Goal: Information Seeking & Learning: Check status

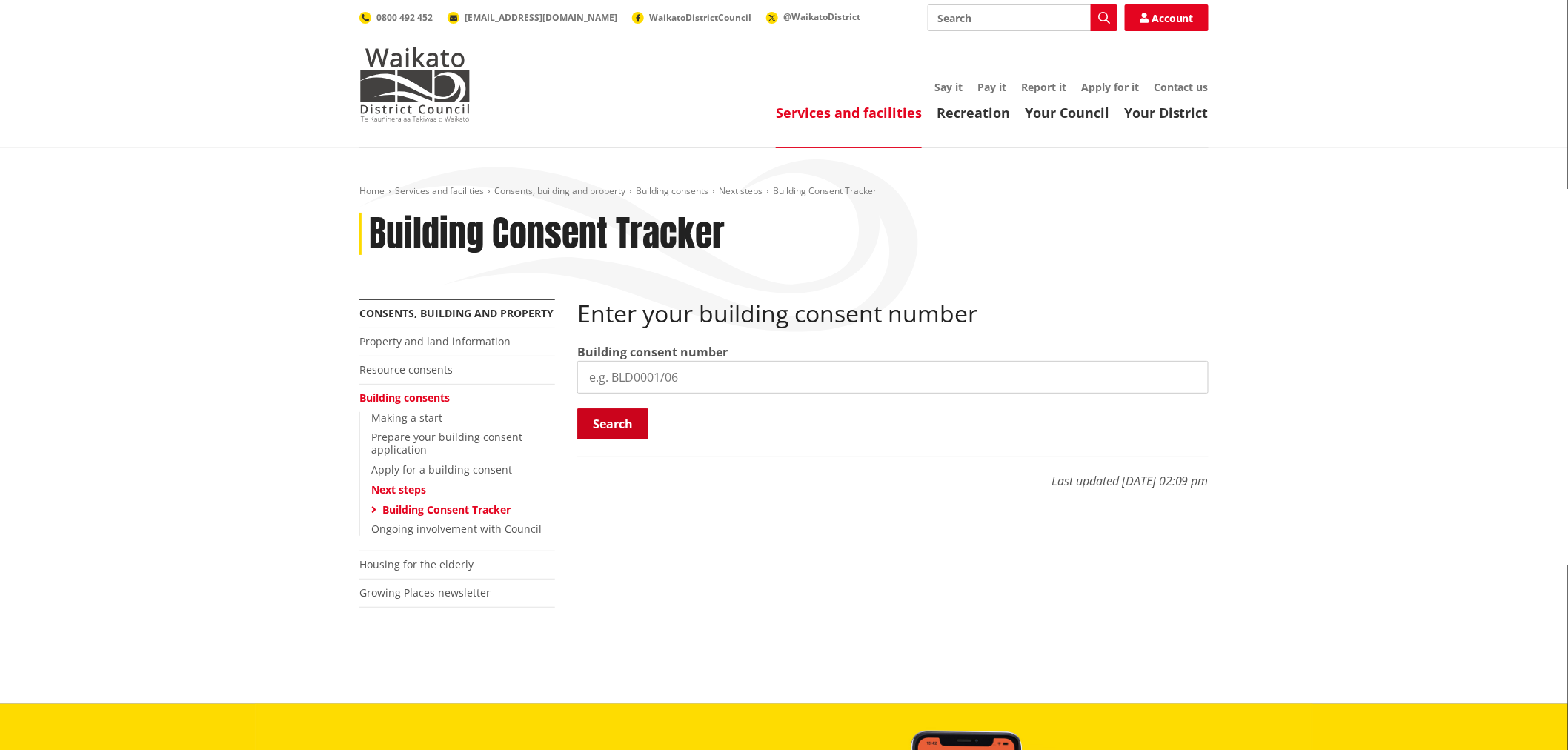
drag, startPoint x: 630, startPoint y: 371, endPoint x: 629, endPoint y: 419, distance: 48.0
click at [630, 371] on input "search" at bounding box center [893, 377] width 632 height 32
paste input "BLD0206/26"
type input "BLD0206/26"
click at [628, 424] on button "Search" at bounding box center [613, 424] width 72 height 31
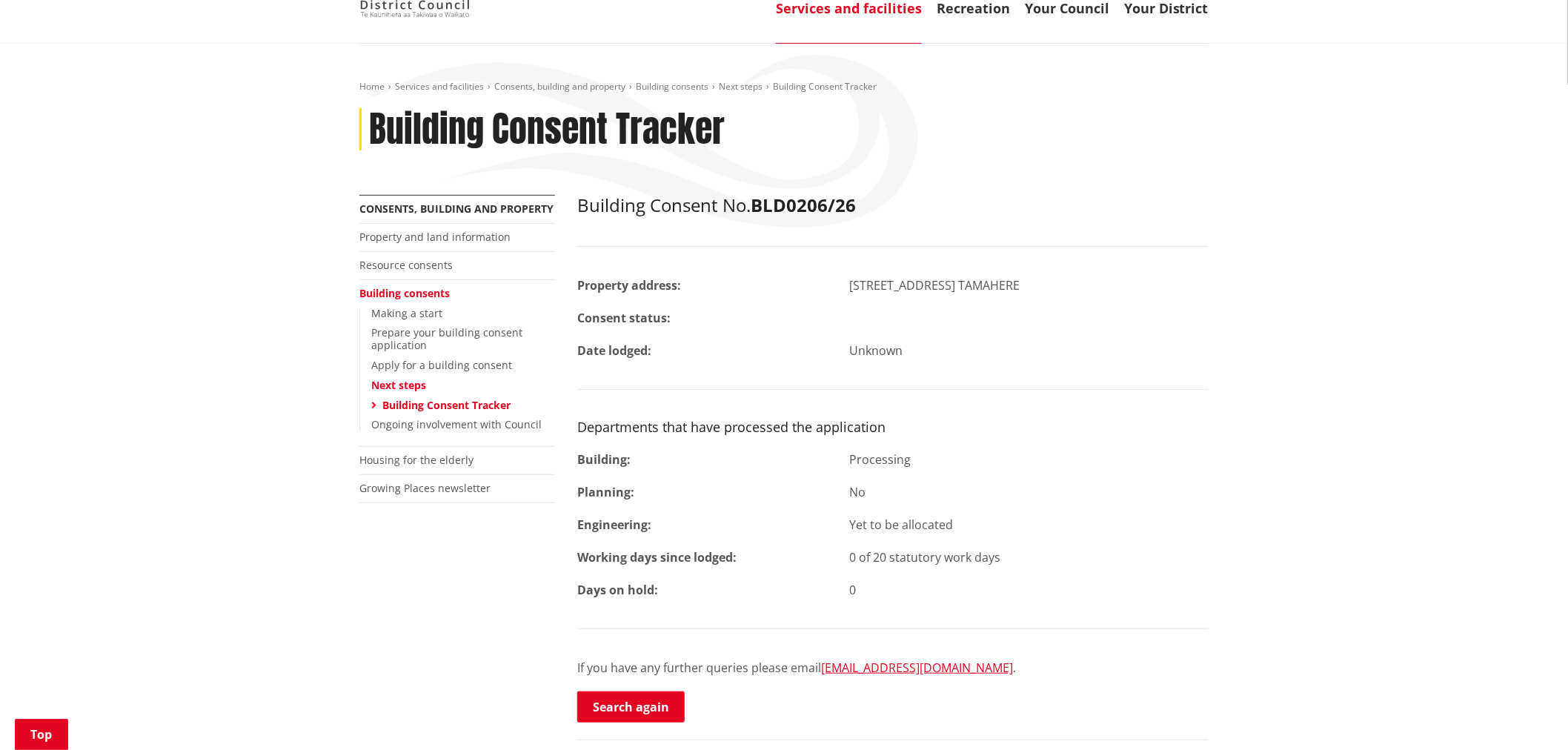
scroll to position [165, 0]
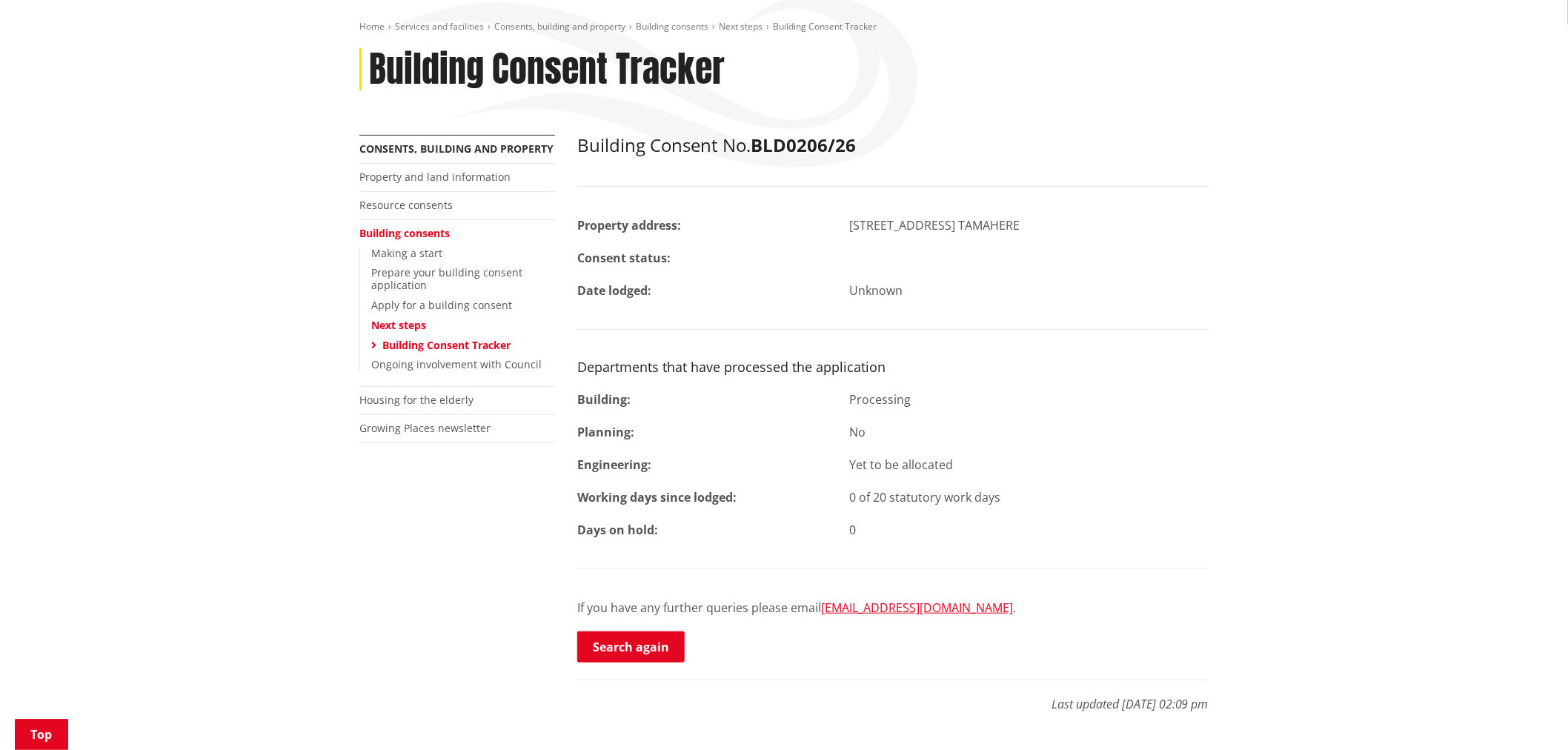
drag, startPoint x: 661, startPoint y: 642, endPoint x: 695, endPoint y: 401, distance: 243.4
click at [661, 642] on link "Search again" at bounding box center [631, 647] width 108 height 31
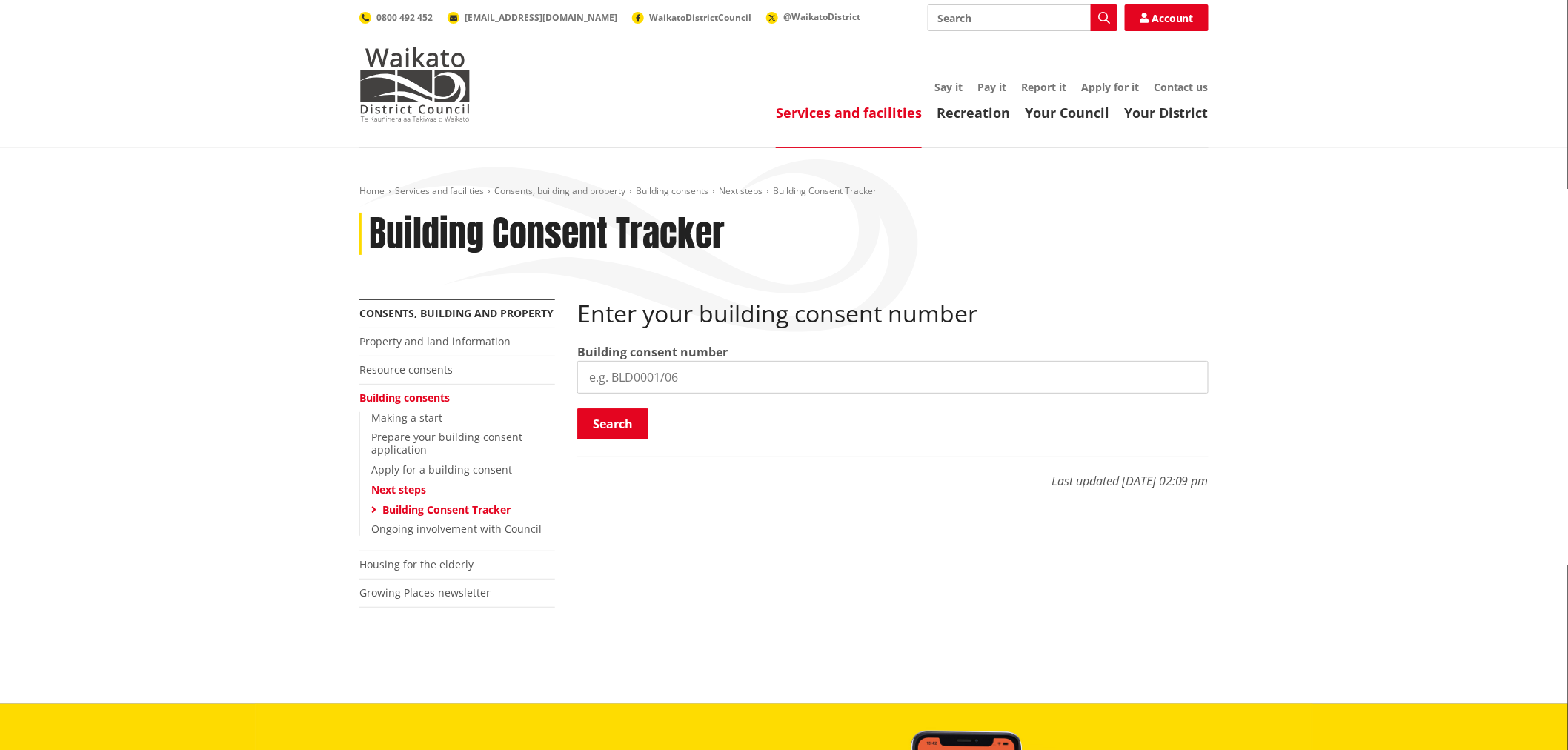
click at [685, 364] on input "search" at bounding box center [893, 377] width 632 height 32
paste input "BLD0172/26"
type input "BLD0172/26"
click at [629, 416] on button "Search" at bounding box center [613, 424] width 72 height 31
